Goal: Task Accomplishment & Management: Manage account settings

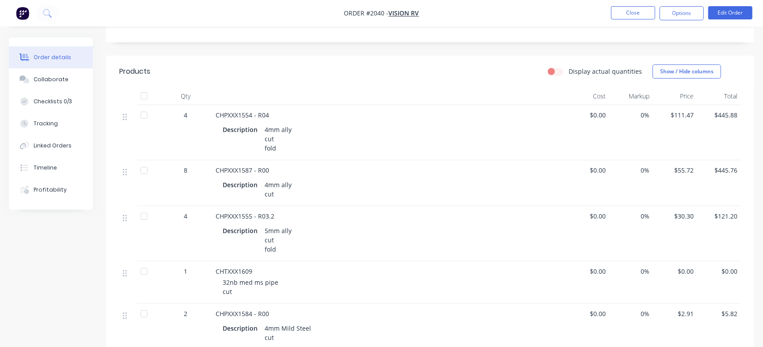
scroll to position [203, 0]
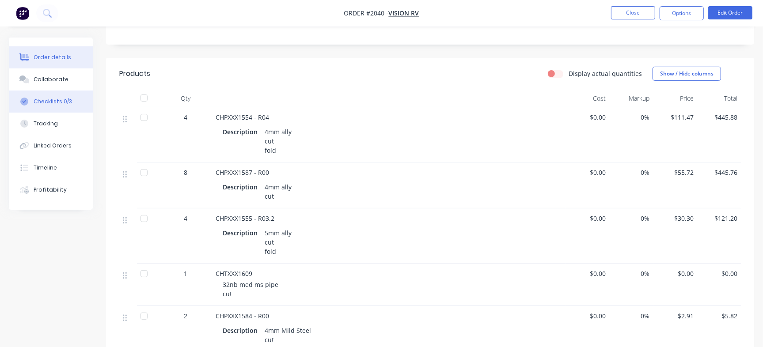
click at [58, 100] on div "Checklists 0/3" at bounding box center [53, 102] width 38 height 8
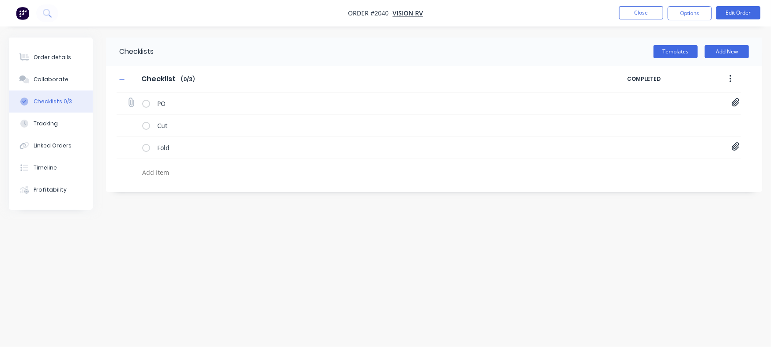
click at [733, 101] on icon at bounding box center [736, 102] width 8 height 9
click at [640, 117] on link "PO04865.pdf" at bounding box center [664, 121] width 103 height 9
click at [51, 57] on div "Order details" at bounding box center [53, 57] width 38 height 8
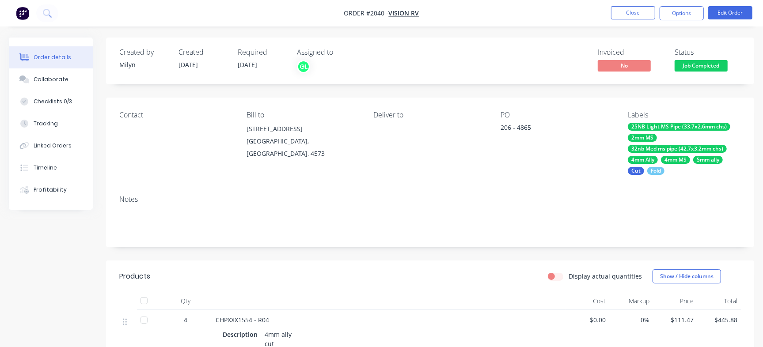
click at [523, 127] on div "206 - 4865" at bounding box center [555, 129] width 110 height 12
copy div "4865"
click at [48, 102] on div "Checklists 0/3" at bounding box center [53, 102] width 38 height 8
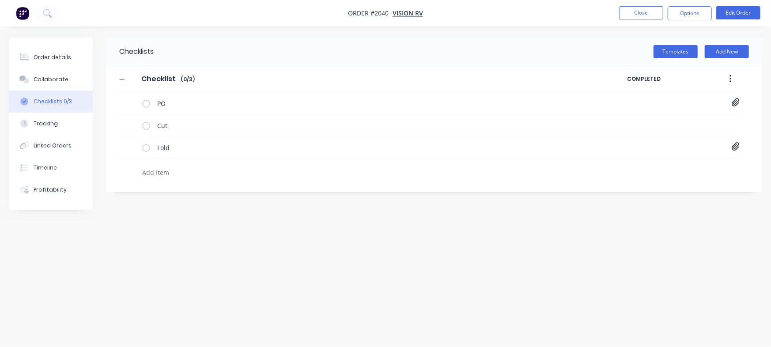
type textarea "x"
click at [178, 175] on textarea at bounding box center [340, 172] width 402 height 13
paste textarea "INV-2936"
type textarea "INV-2936"
type textarea "x"
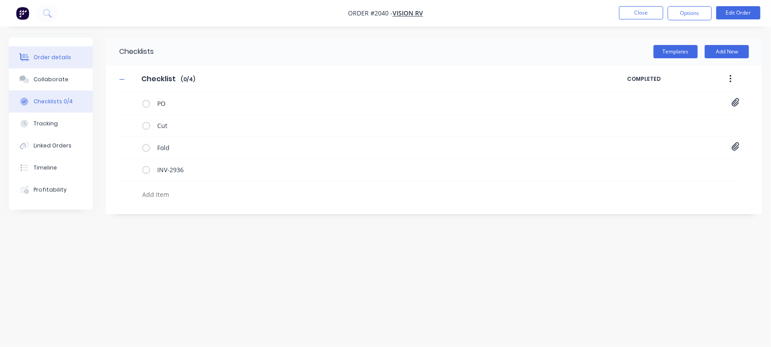
type textarea "x"
click at [52, 54] on div "Order details" at bounding box center [53, 57] width 38 height 8
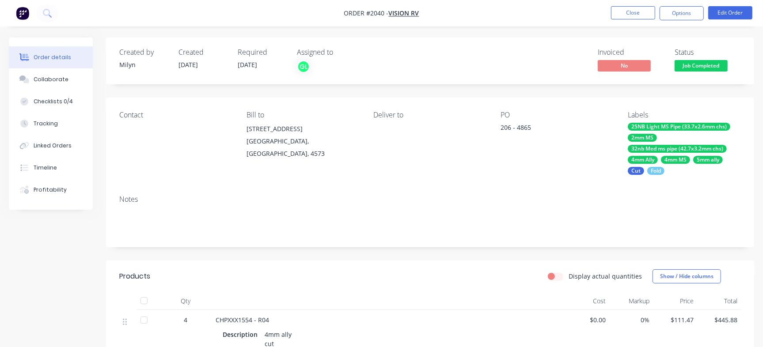
click at [696, 60] on span "Job Completed" at bounding box center [700, 65] width 53 height 11
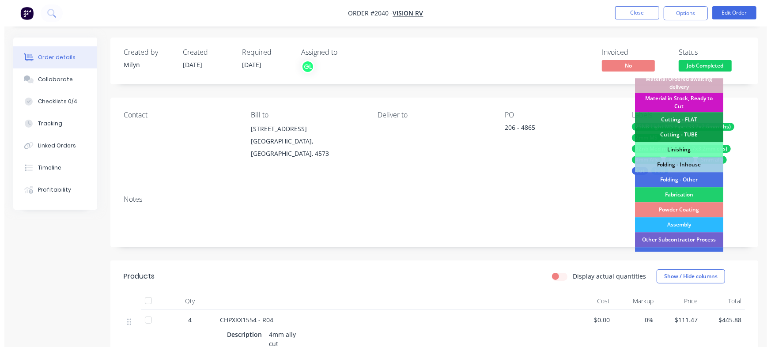
scroll to position [247, 0]
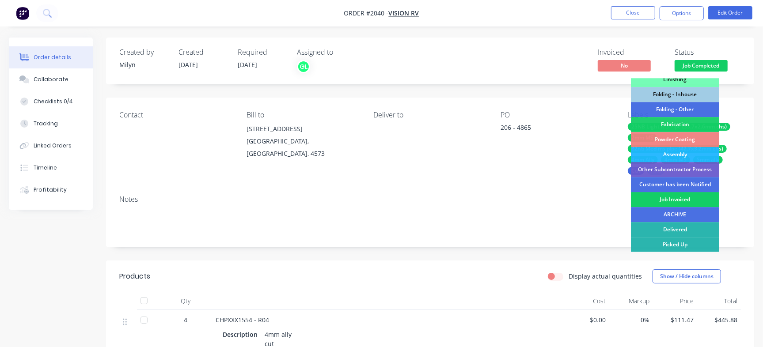
click at [700, 197] on div "Job Invoiced" at bounding box center [675, 199] width 88 height 15
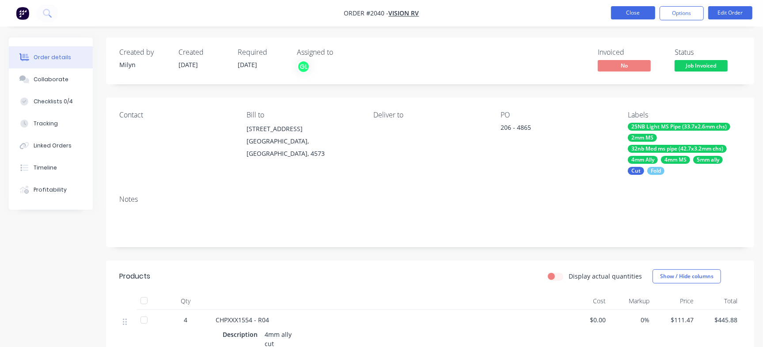
click at [628, 12] on button "Close" at bounding box center [633, 12] width 44 height 13
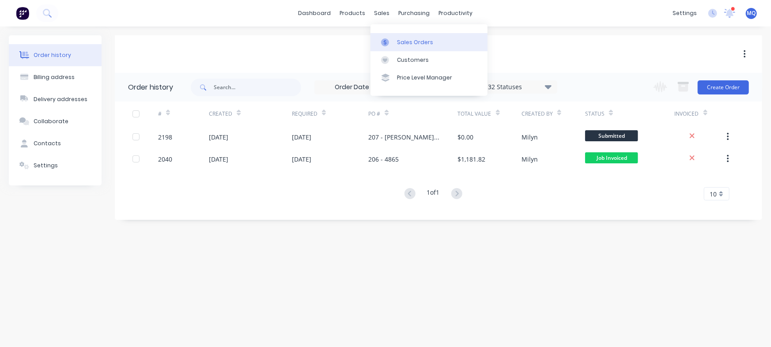
click at [398, 42] on div "Sales Orders" at bounding box center [415, 42] width 36 height 8
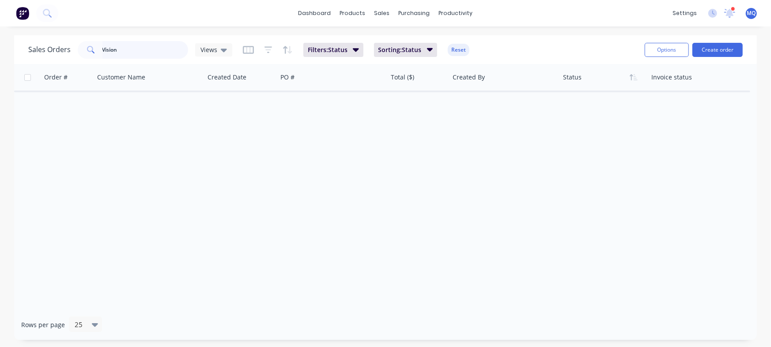
click at [151, 52] on input "Vision" at bounding box center [145, 50] width 86 height 18
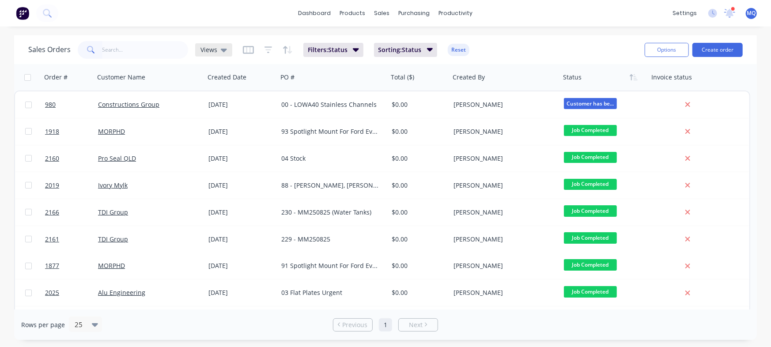
click at [214, 50] on span "Views" at bounding box center [209, 49] width 17 height 9
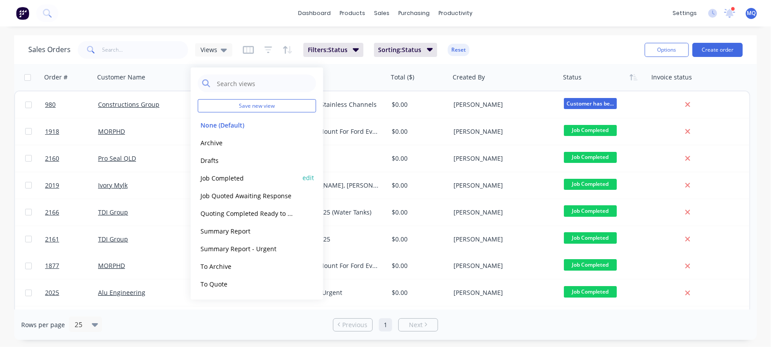
click at [227, 179] on button "Job Completed" at bounding box center [248, 178] width 101 height 10
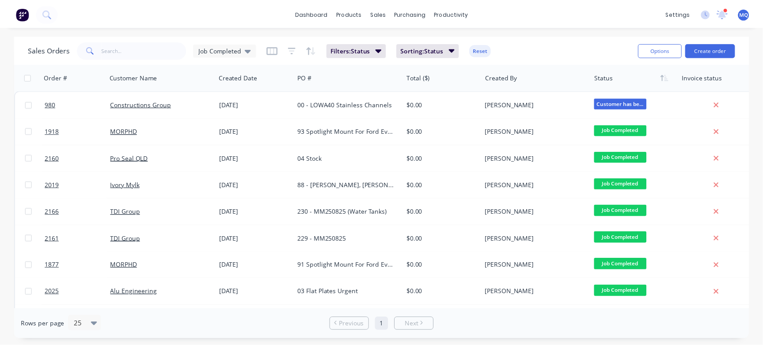
scroll to position [216, 0]
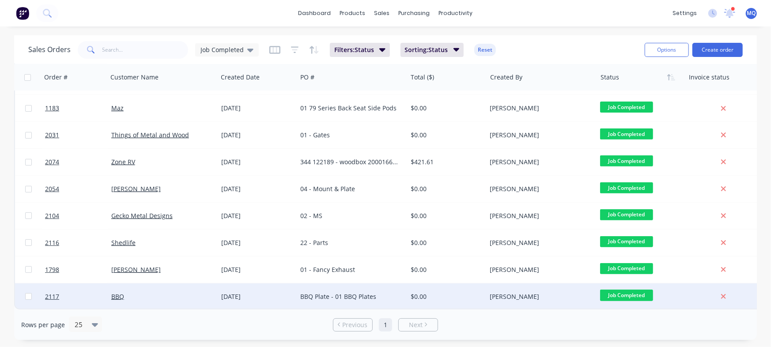
click at [371, 293] on div "BBQ Plate - 01 BBQ Plates" at bounding box center [349, 296] width 98 height 9
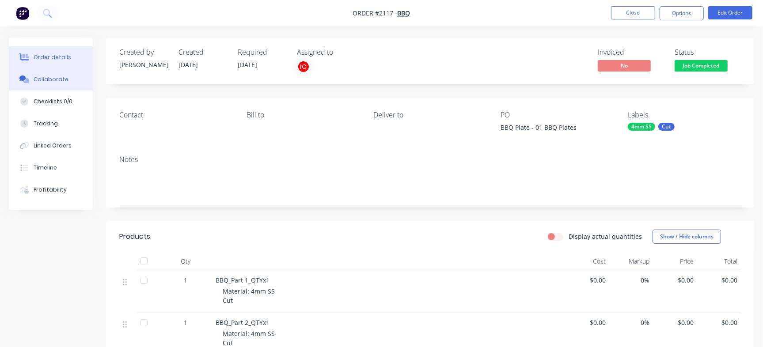
click at [72, 80] on button "Collaborate" at bounding box center [51, 79] width 84 height 22
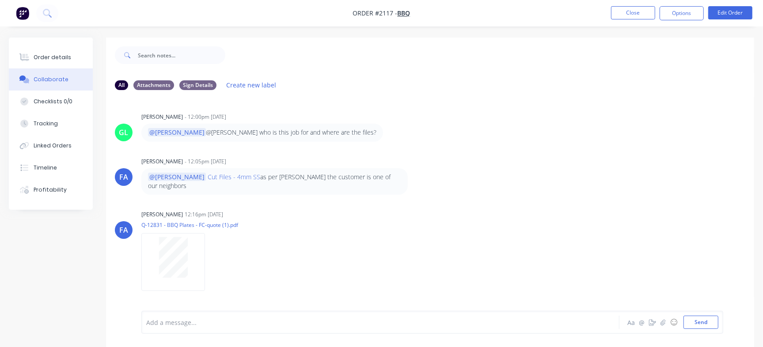
scroll to position [13, 0]
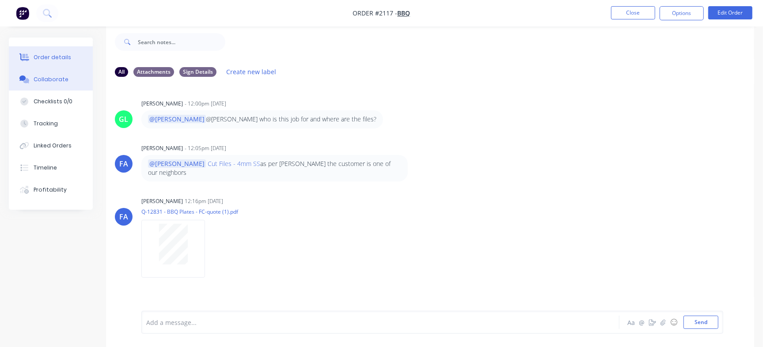
click at [54, 50] on button "Order details" at bounding box center [51, 57] width 84 height 22
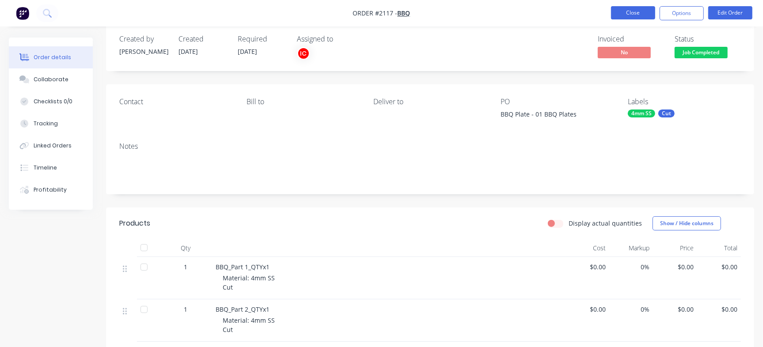
click at [620, 7] on button "Close" at bounding box center [633, 12] width 44 height 13
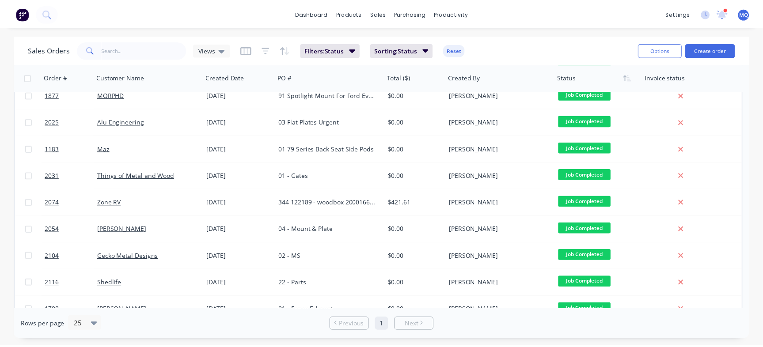
scroll to position [211, 0]
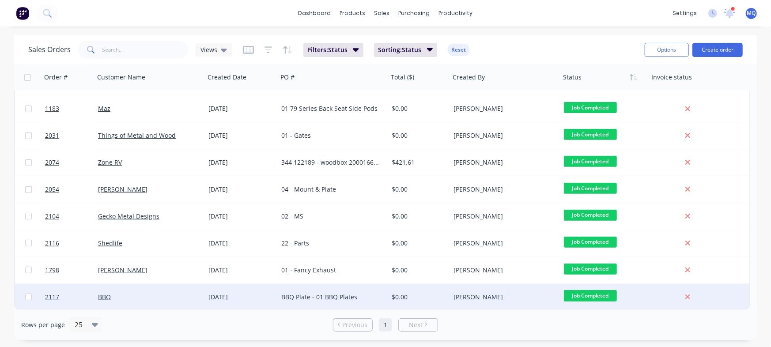
click at [337, 305] on div "BBQ Plate - 01 BBQ Plates" at bounding box center [333, 297] width 110 height 26
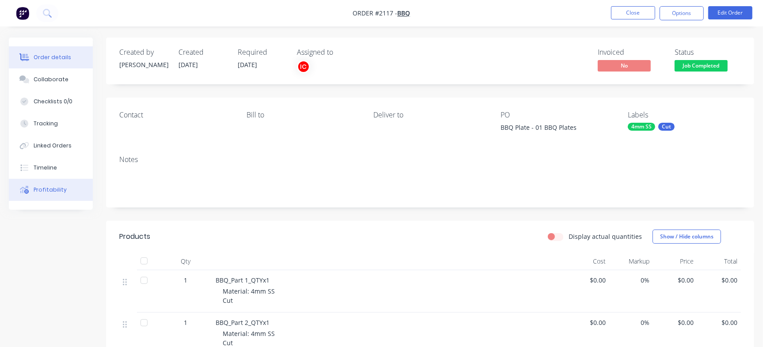
click at [45, 188] on div "Profitability" at bounding box center [50, 190] width 33 height 8
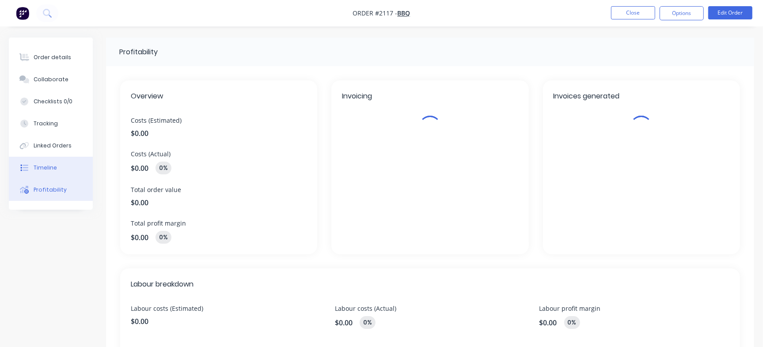
click at [71, 165] on button "Timeline" at bounding box center [51, 168] width 84 height 22
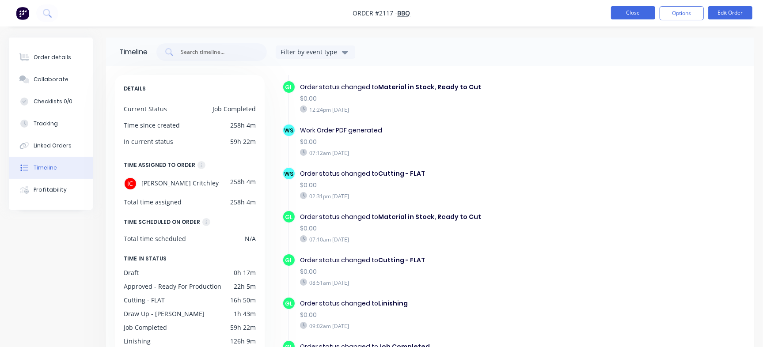
click at [636, 11] on button "Close" at bounding box center [633, 12] width 44 height 13
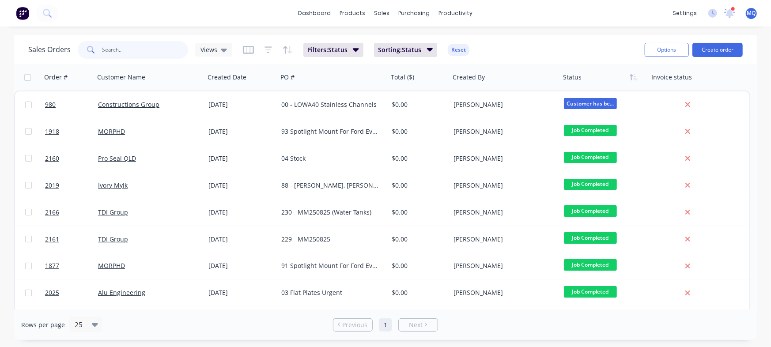
click at [141, 45] on input "text" at bounding box center [145, 50] width 86 height 18
type input "TDI"
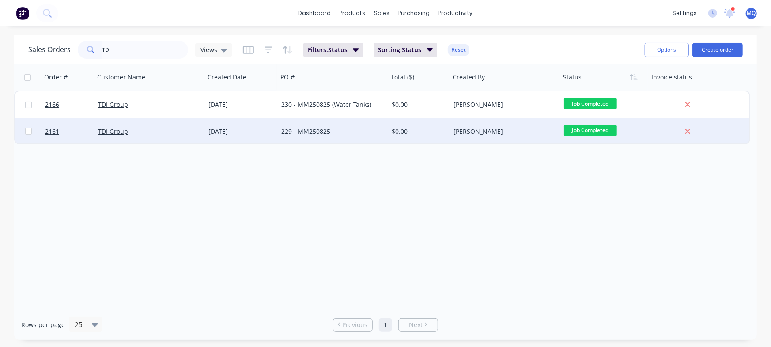
click at [318, 131] on div "229 - MM250825" at bounding box center [330, 131] width 98 height 9
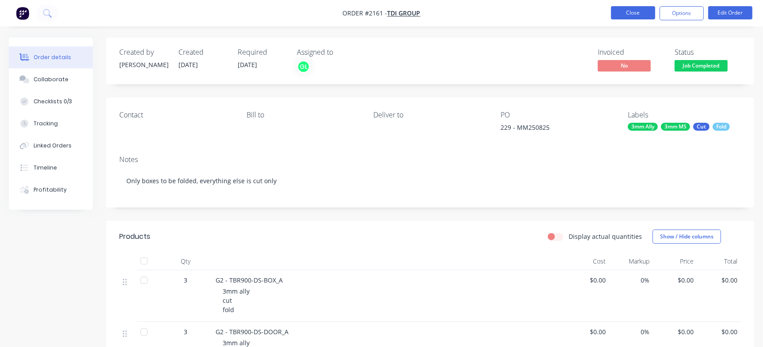
click at [639, 16] on button "Close" at bounding box center [633, 12] width 44 height 13
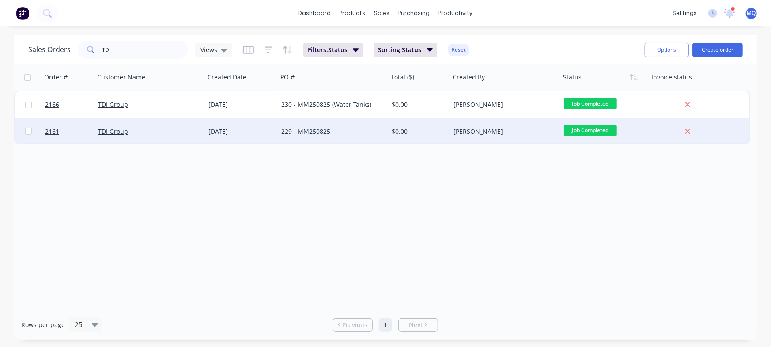
click at [375, 136] on div "229 - MM250825" at bounding box center [333, 131] width 110 height 26
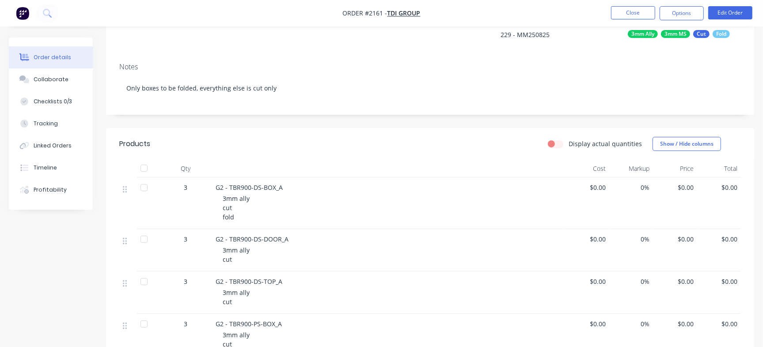
scroll to position [89, 0]
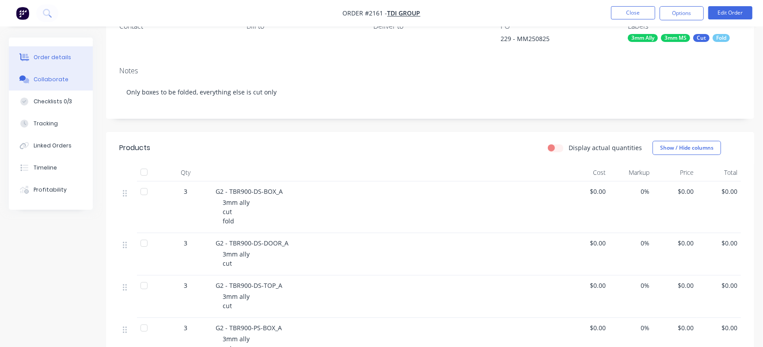
click at [51, 85] on button "Collaborate" at bounding box center [51, 79] width 84 height 22
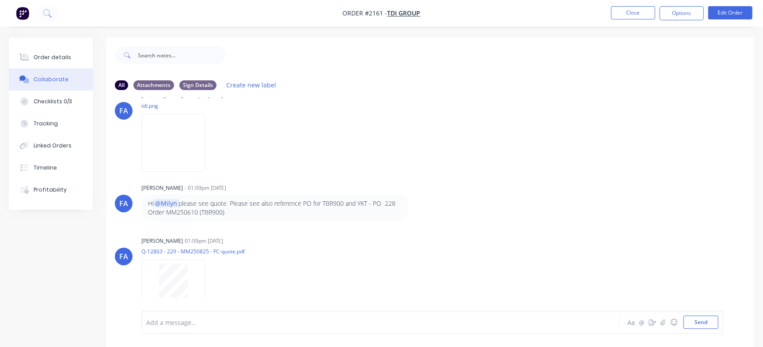
scroll to position [113, 0]
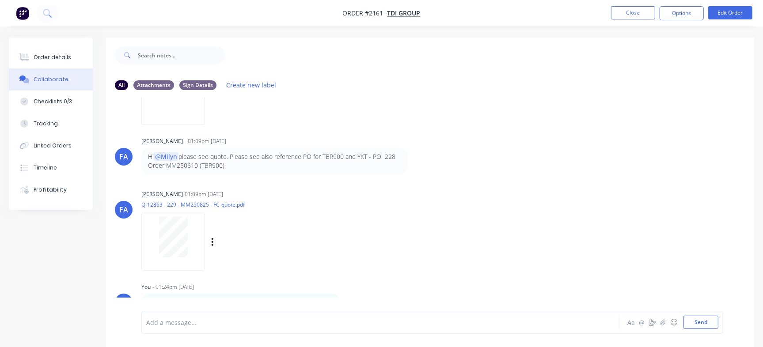
click at [189, 242] on div at bounding box center [173, 237] width 56 height 41
click at [76, 57] on button "Order details" at bounding box center [51, 57] width 84 height 22
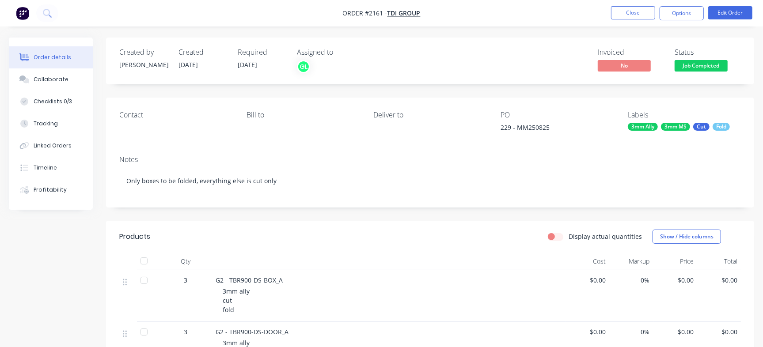
click at [529, 127] on div "229 - MM250825" at bounding box center [555, 129] width 110 height 12
click at [56, 96] on button "Checklists 0/3" at bounding box center [51, 102] width 84 height 22
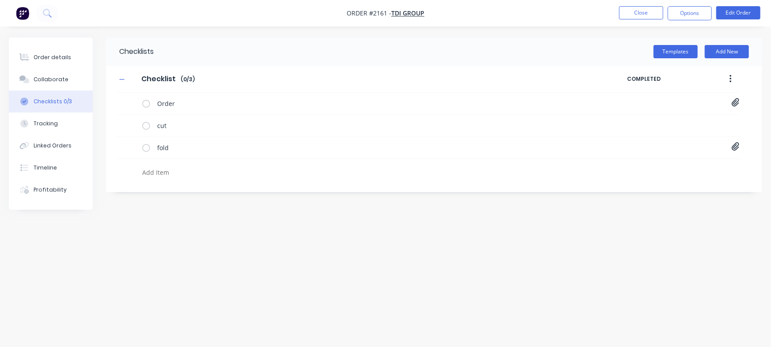
click at [199, 174] on textarea at bounding box center [340, 172] width 402 height 13
paste textarea "INV-2937"
type textarea "INV-2937"
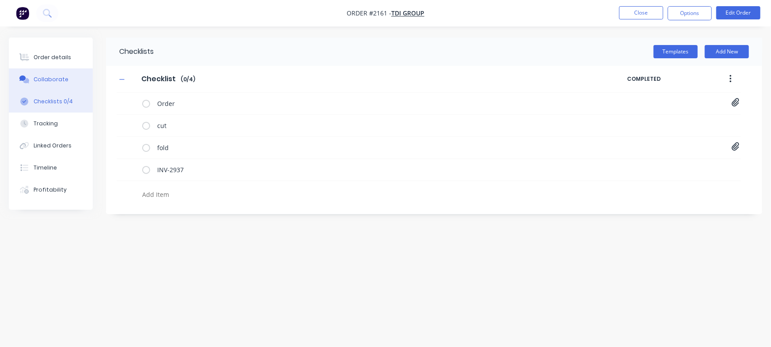
click at [43, 79] on div "Collaborate" at bounding box center [51, 80] width 35 height 8
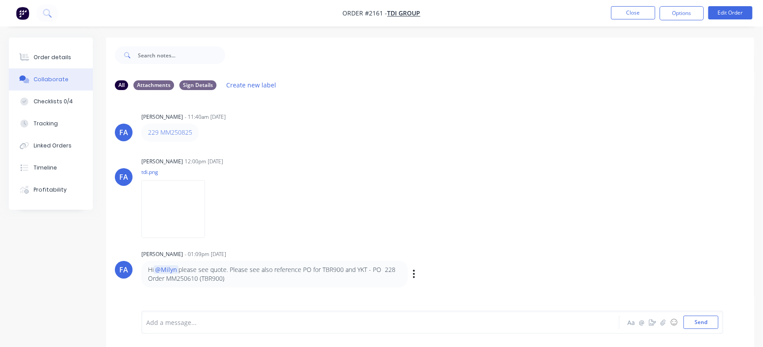
click at [329, 268] on p "Hi @Milyn please see quote. Please see also reference PO for TBR900 and YKT - P…" at bounding box center [274, 274] width 253 height 18
copy p "TBR900"
click at [181, 277] on p "Hi @Milyn please see quote. Please see also reference PO for TBR900 and YKT - P…" at bounding box center [274, 274] width 253 height 18
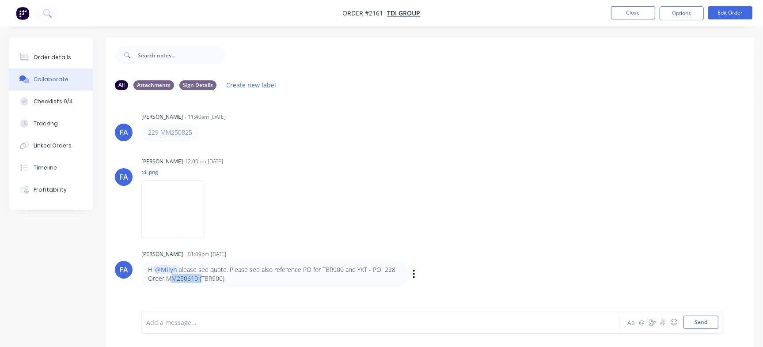
copy p "MM250610"
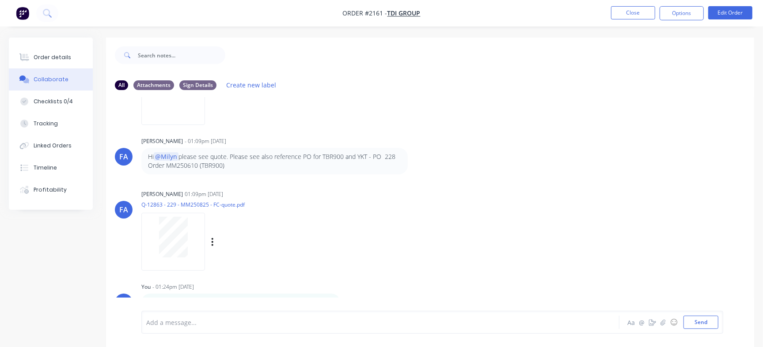
click at [198, 247] on div at bounding box center [173, 237] width 56 height 41
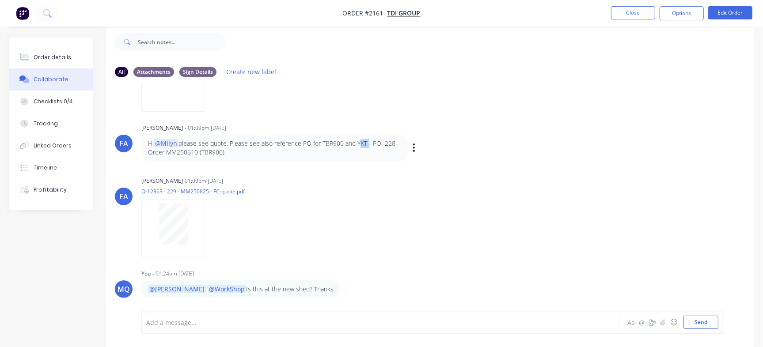
drag, startPoint x: 359, startPoint y: 141, endPoint x: 367, endPoint y: 142, distance: 7.6
click at [367, 142] on p "Hi @Milyn please see quote. Please see also reference PO for TBR900 and YKT - P…" at bounding box center [274, 148] width 253 height 18
copy p "YKT"
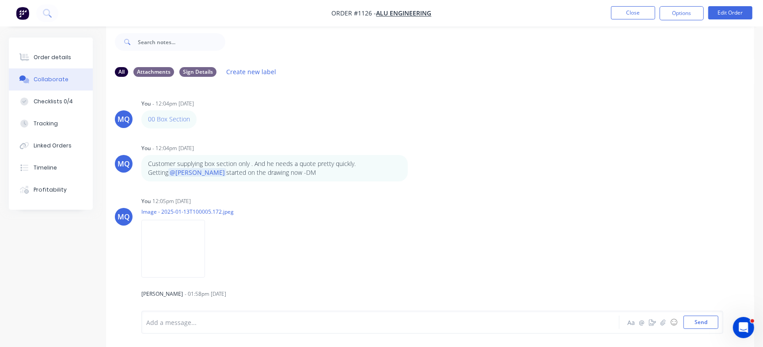
scroll to position [190, 0]
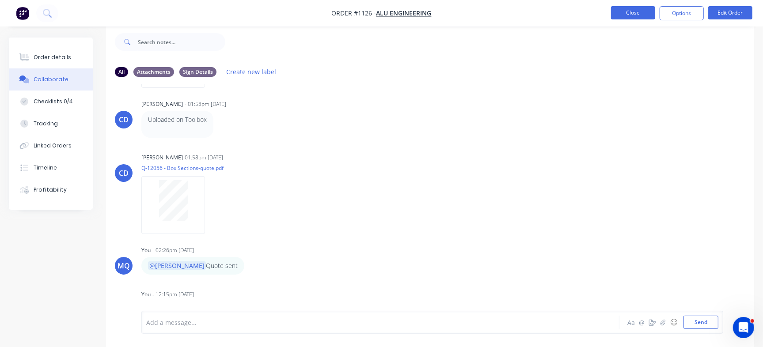
click at [680, 119] on div "[PERSON_NAME] [PERSON_NAME] - 01:58pm [DATE] Uploaded on Toolbox Labels Edit De…" at bounding box center [430, 118] width 648 height 40
click at [635, 12] on button "Close" at bounding box center [633, 12] width 44 height 13
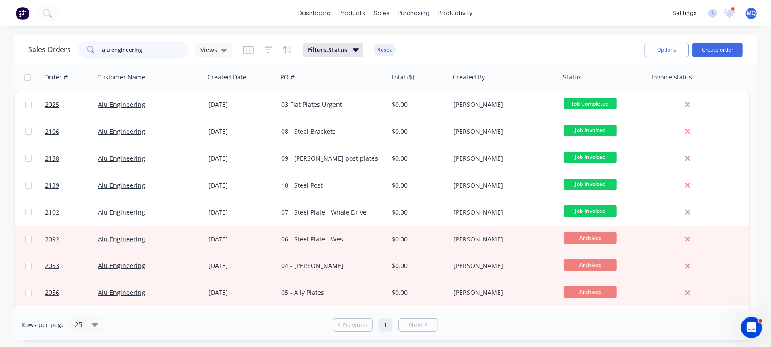
click at [152, 49] on input "alu engineering" at bounding box center [145, 50] width 86 height 18
paste input "Order 153 - TBR900 Parts"
type input "Order 153 - TBR900 Parts"
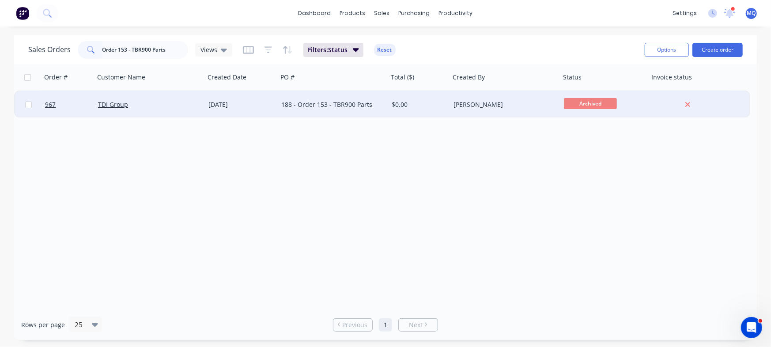
click at [205, 97] on div "[DATE]" at bounding box center [241, 104] width 73 height 26
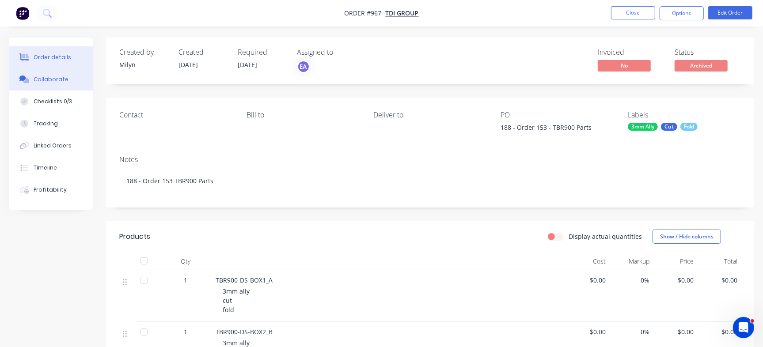
click at [64, 77] on div "Collaborate" at bounding box center [51, 80] width 35 height 8
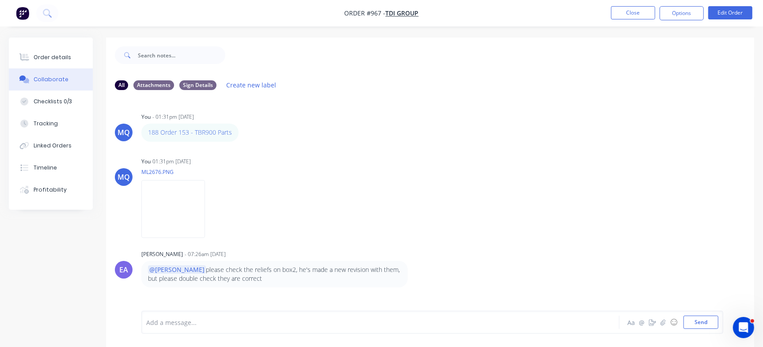
scroll to position [221, 0]
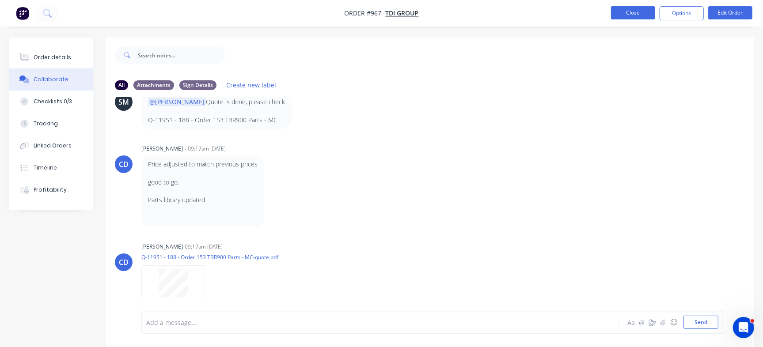
click at [628, 15] on button "Close" at bounding box center [633, 12] width 44 height 13
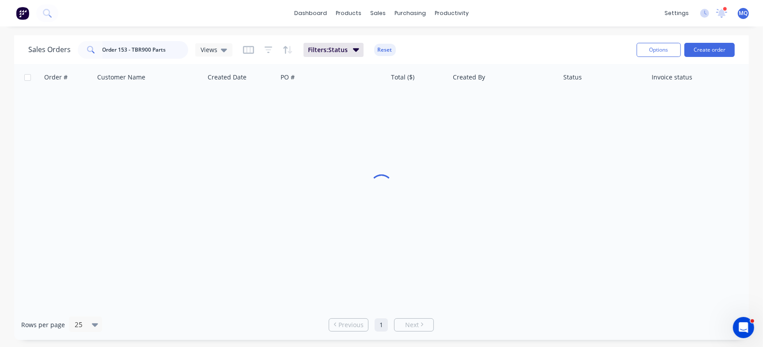
click at [166, 49] on input "Order 153 - TBR900 Parts" at bounding box center [145, 50] width 86 height 18
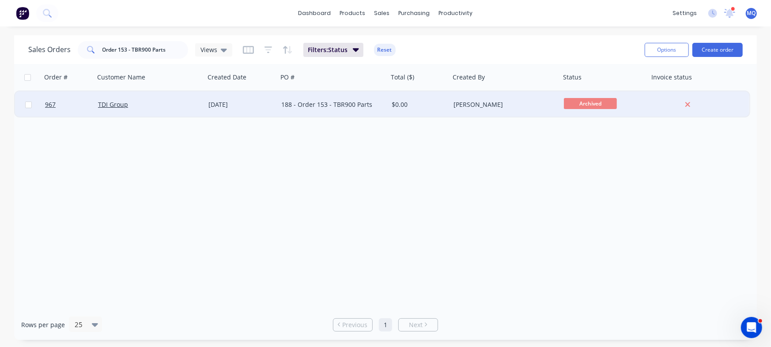
click at [319, 104] on div "188 - Order 153 - TBR900 Parts" at bounding box center [330, 104] width 98 height 9
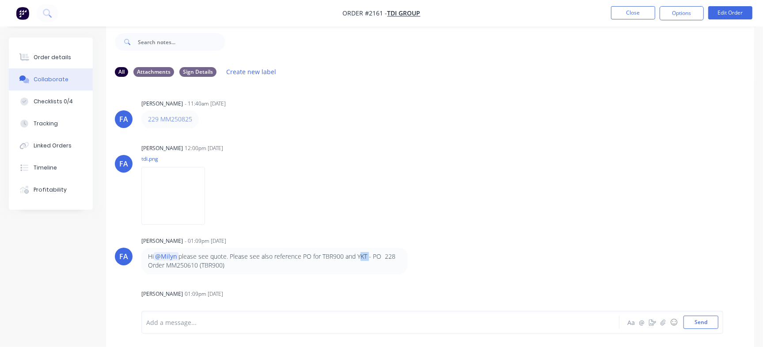
scroll to position [113, 0]
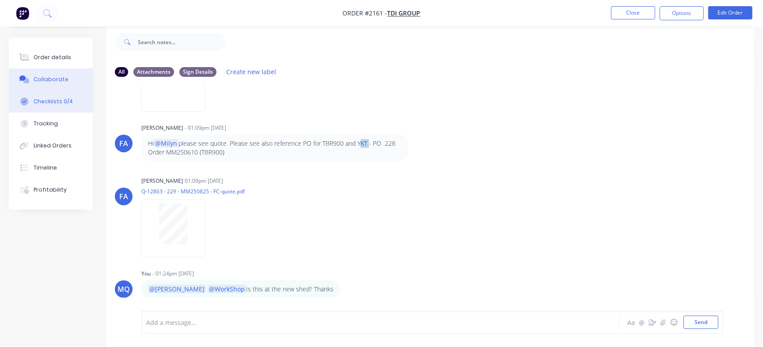
click at [64, 102] on div "Checklists 0/4" at bounding box center [53, 102] width 39 height 8
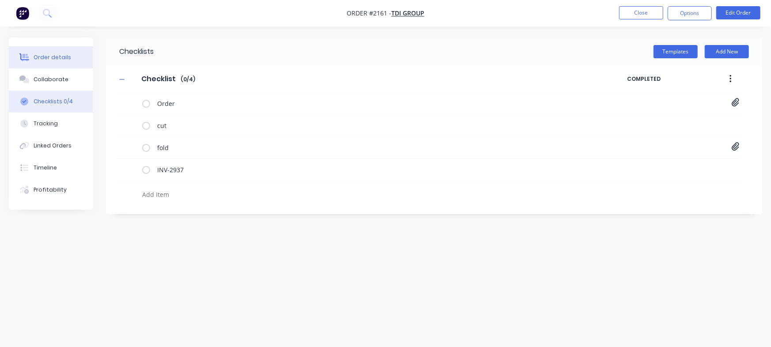
click at [73, 55] on button "Order details" at bounding box center [51, 57] width 84 height 22
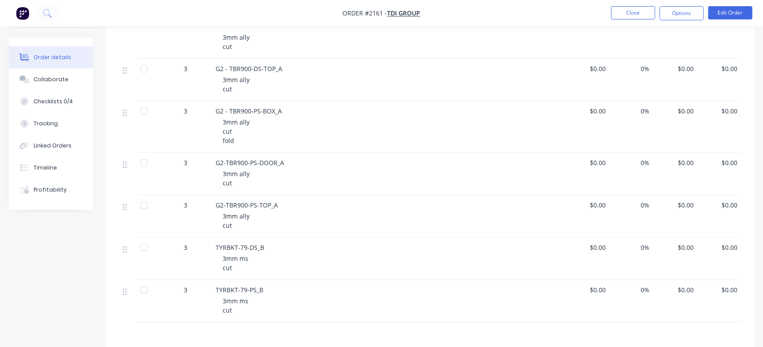
scroll to position [274, 0]
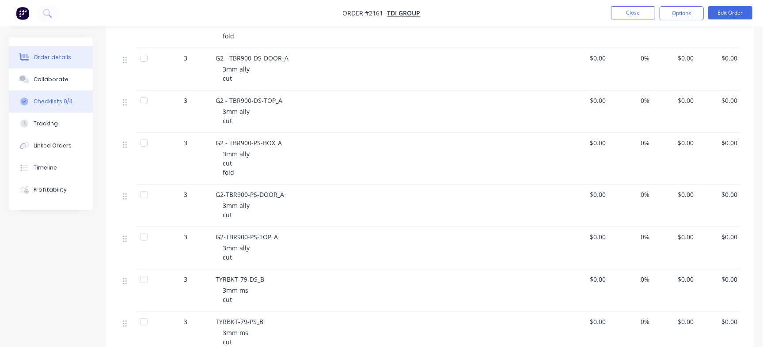
click at [67, 94] on button "Checklists 0/4" at bounding box center [51, 102] width 84 height 22
type textarea "x"
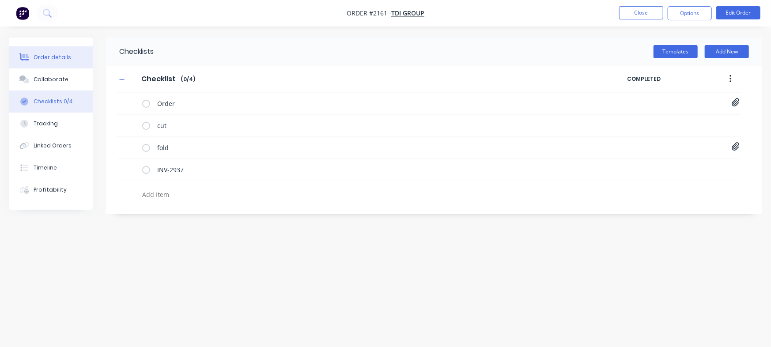
click at [36, 56] on div "Order details" at bounding box center [53, 57] width 38 height 8
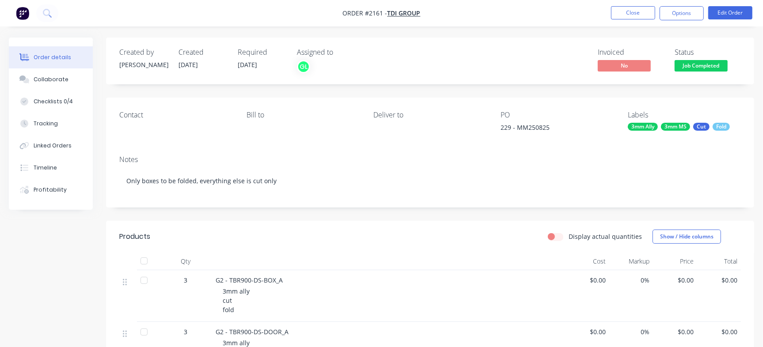
click at [711, 64] on span "Job Completed" at bounding box center [700, 65] width 53 height 11
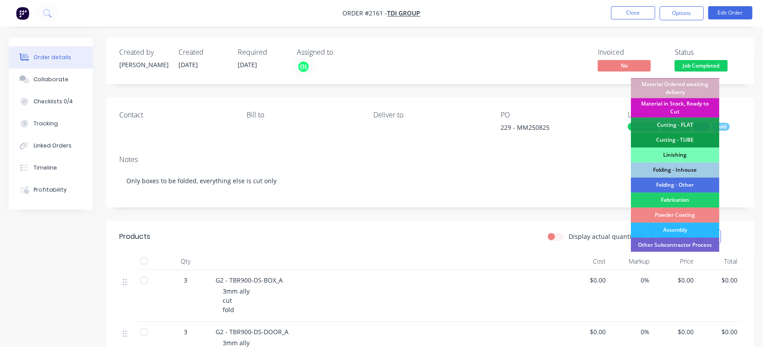
scroll to position [247, 0]
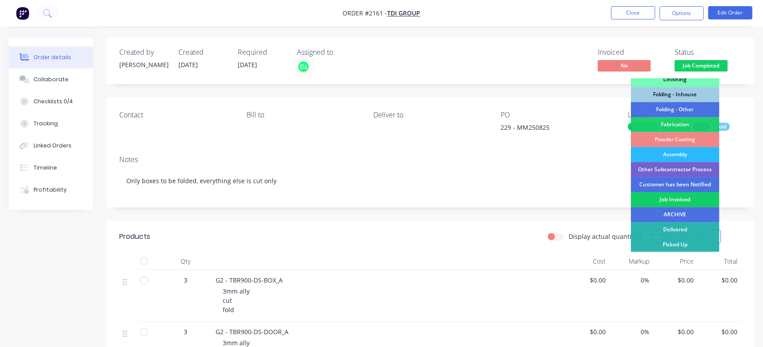
click at [685, 202] on div "Job Invoiced" at bounding box center [675, 199] width 88 height 15
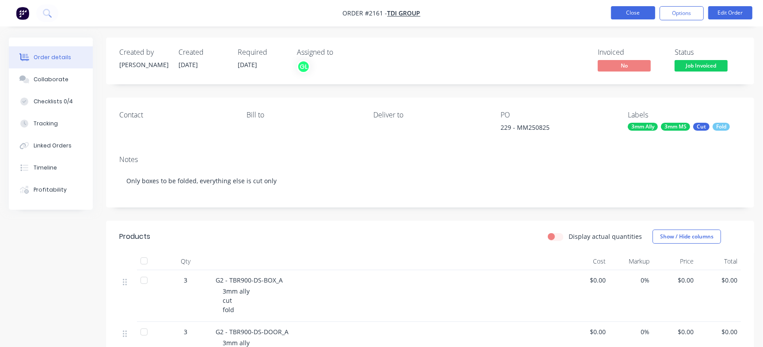
click at [634, 19] on button "Close" at bounding box center [633, 12] width 44 height 13
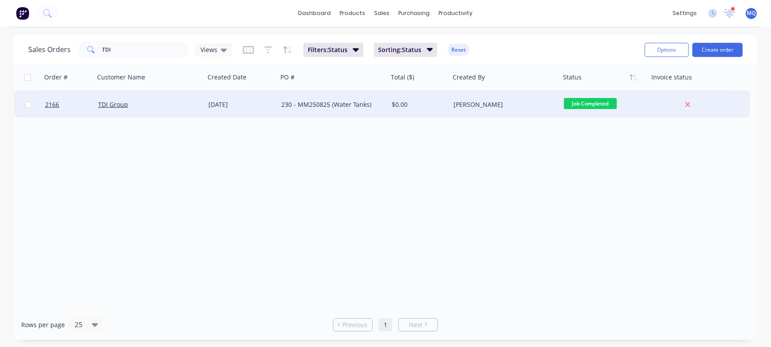
click at [292, 104] on div "230 - MM250825 (Water Tanks)" at bounding box center [330, 104] width 98 height 9
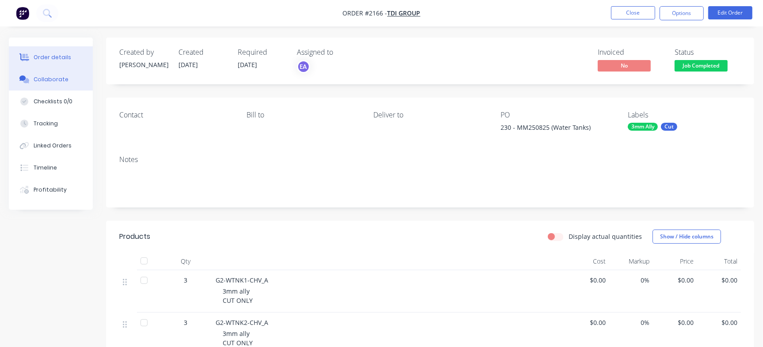
click at [53, 78] on div "Collaborate" at bounding box center [51, 80] width 35 height 8
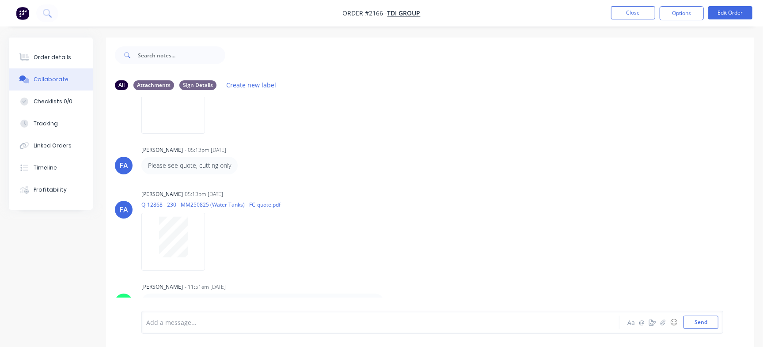
scroll to position [13, 0]
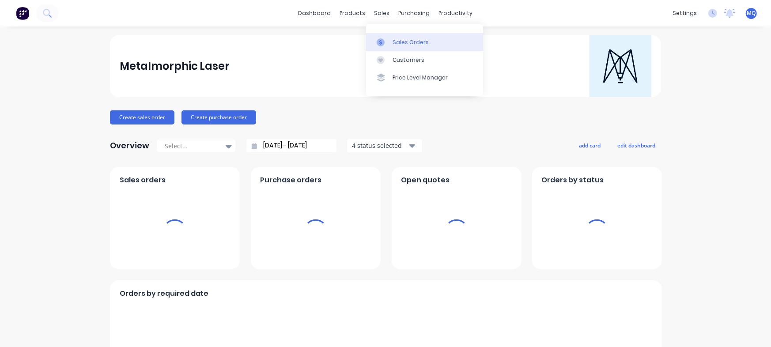
click at [387, 46] on div at bounding box center [383, 42] width 13 height 8
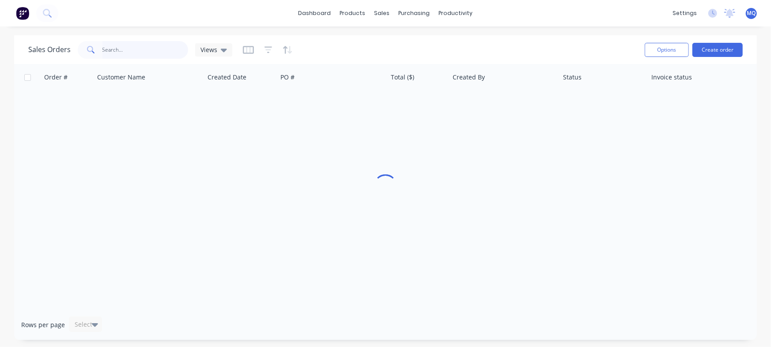
click at [163, 52] on input "text" at bounding box center [145, 50] width 86 height 18
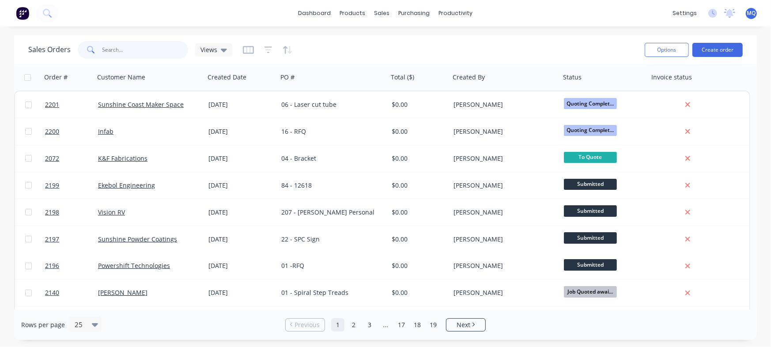
paste input "YKT"
type input "YKT"
click at [214, 47] on span "Views" at bounding box center [209, 49] width 17 height 9
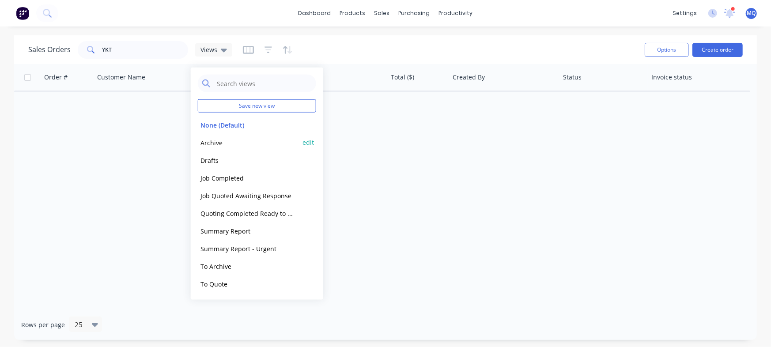
click at [218, 140] on button "Archive" at bounding box center [248, 142] width 101 height 10
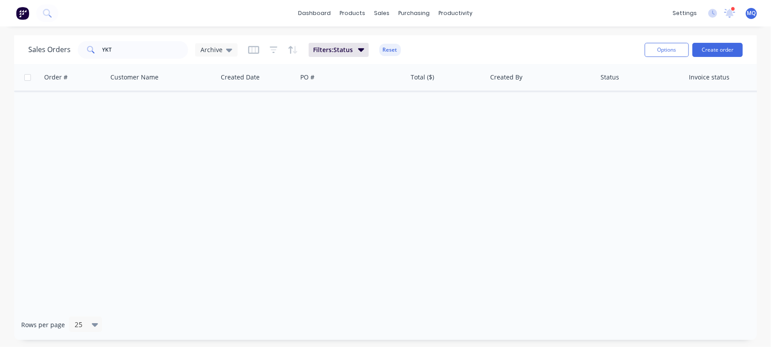
click at [221, 118] on div "Order # Customer Name Created Date PO # Total ($) Created By Status Invoice sta…" at bounding box center [385, 187] width 743 height 246
